Goal: Entertainment & Leisure: Consume media (video, audio)

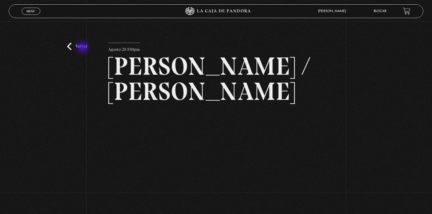
drag, startPoint x: 0, startPoint y: 0, endPoint x: 83, endPoint y: 48, distance: 96.1
click at [83, 48] on link "Volver" at bounding box center [77, 46] width 20 height 7
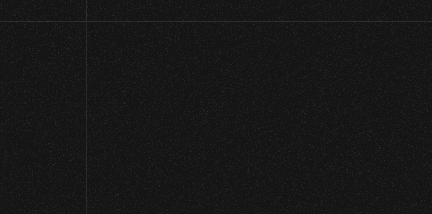
scroll to position [66, 0]
